Goal: Task Accomplishment & Management: Manage account settings

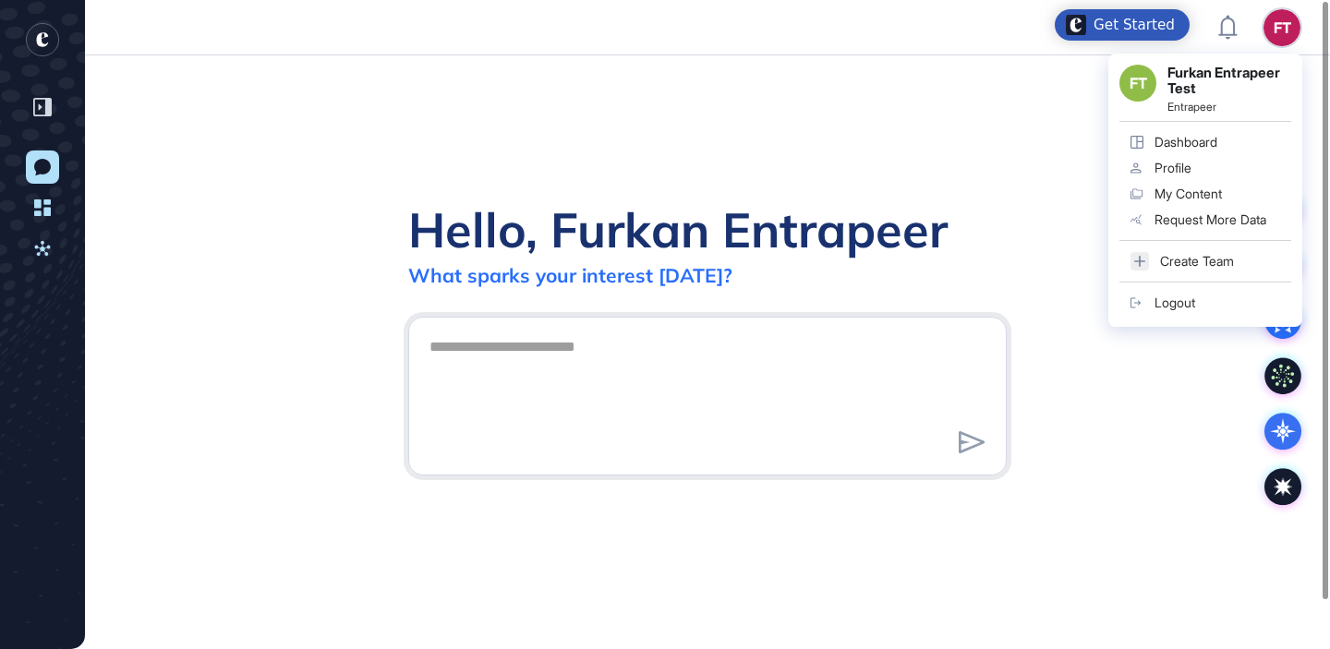
click at [1179, 312] on link "Logout" at bounding box center [1205, 303] width 172 height 26
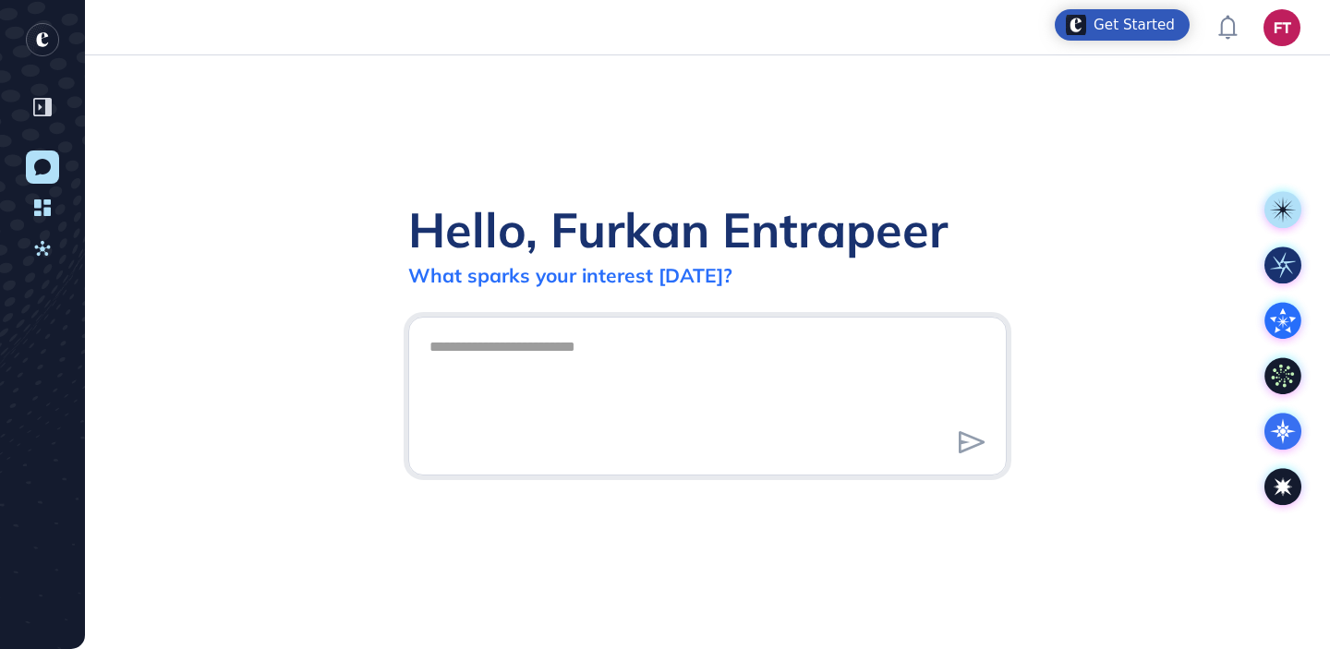
scroll to position [1, 1]
